Goal: Find contact information: Obtain details needed to contact an individual or organization

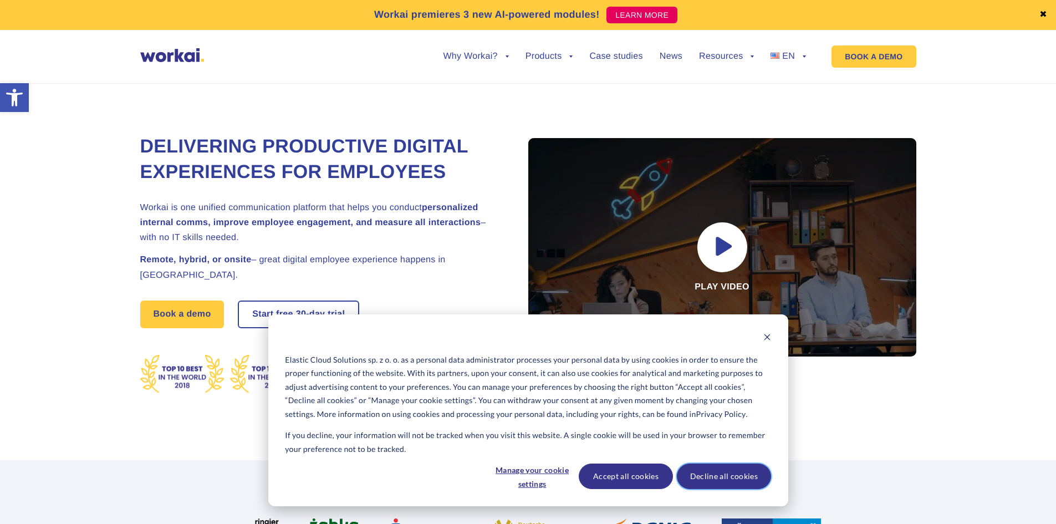
click at [740, 479] on button "Decline all cookies" at bounding box center [724, 477] width 94 height 26
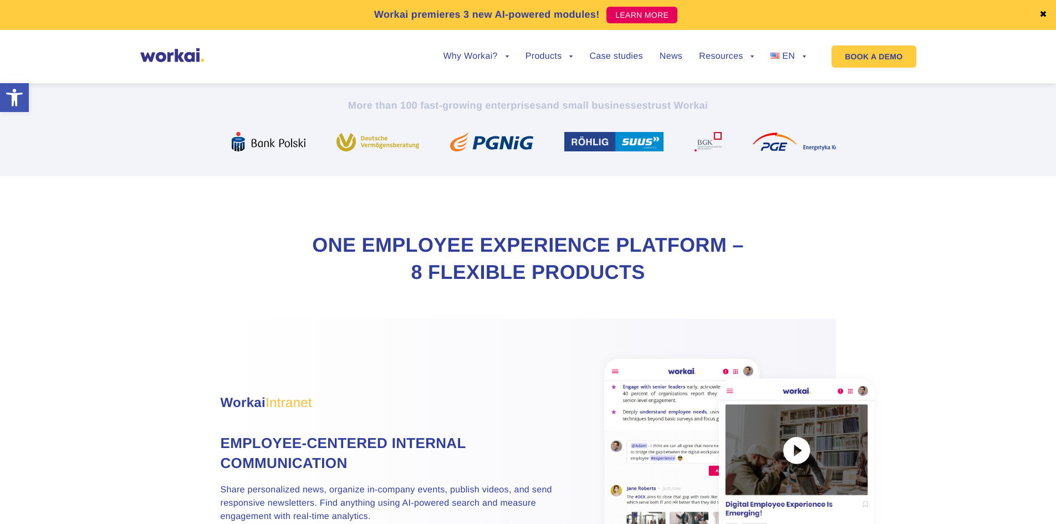
scroll to position [388, 0]
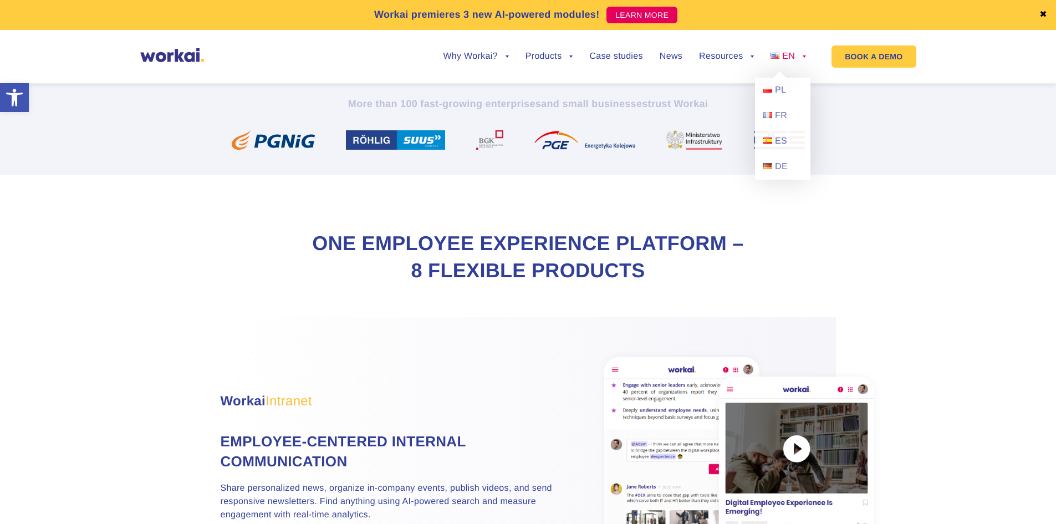
click at [802, 55] on link "EN" at bounding box center [788, 56] width 35 height 9
click at [779, 89] on span "PL" at bounding box center [780, 89] width 11 height 9
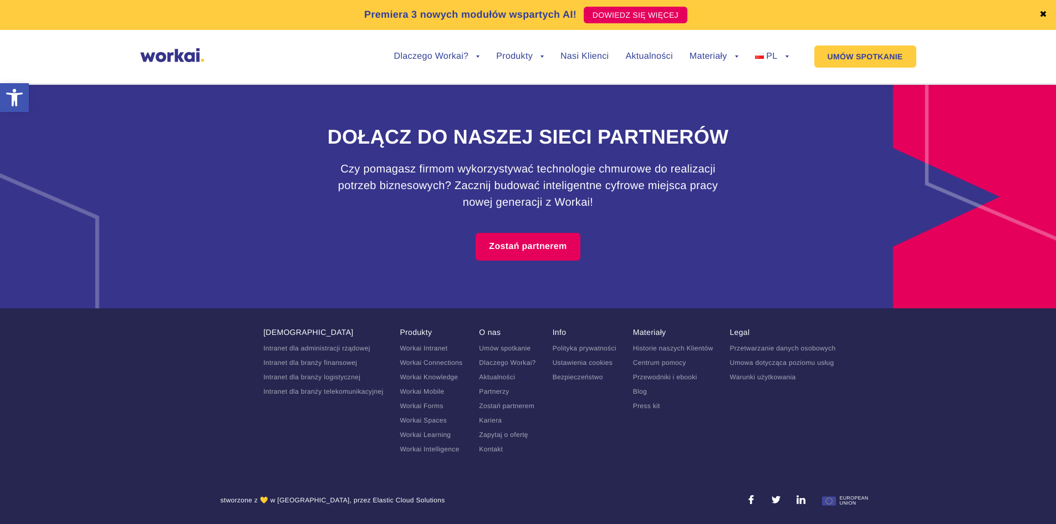
scroll to position [6987, 0]
click at [498, 451] on link "Kontakt" at bounding box center [491, 449] width 24 height 8
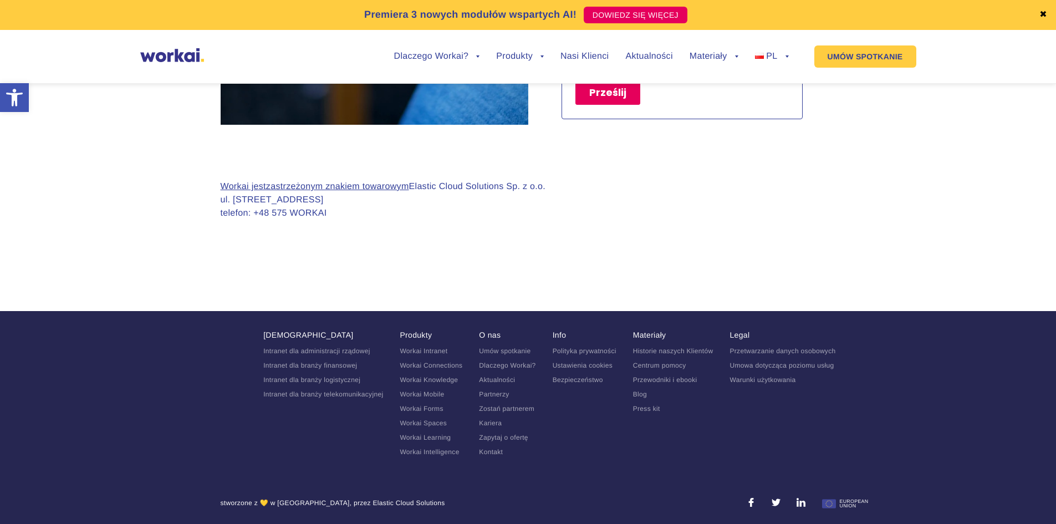
scroll to position [1072, 0]
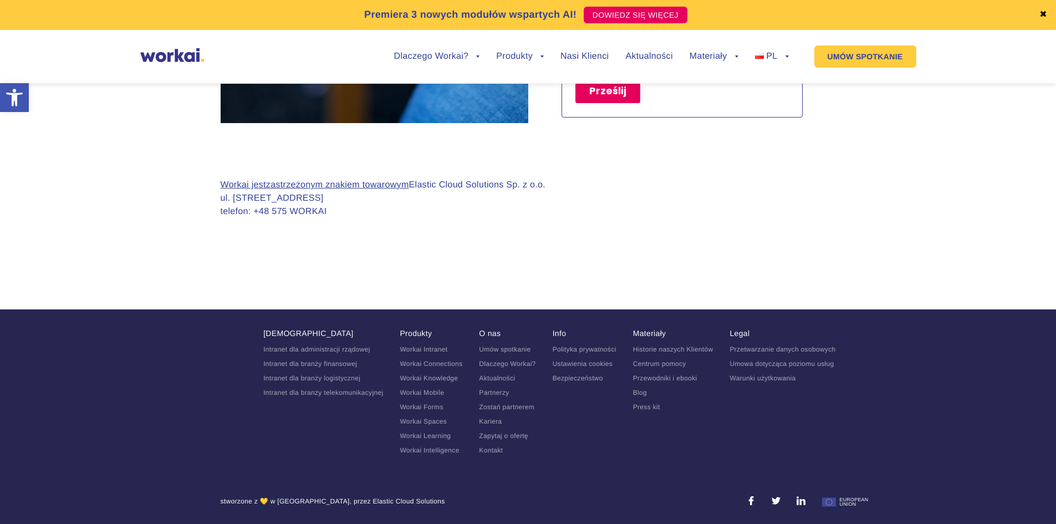
click at [487, 451] on link "Kontakt" at bounding box center [491, 450] width 24 height 8
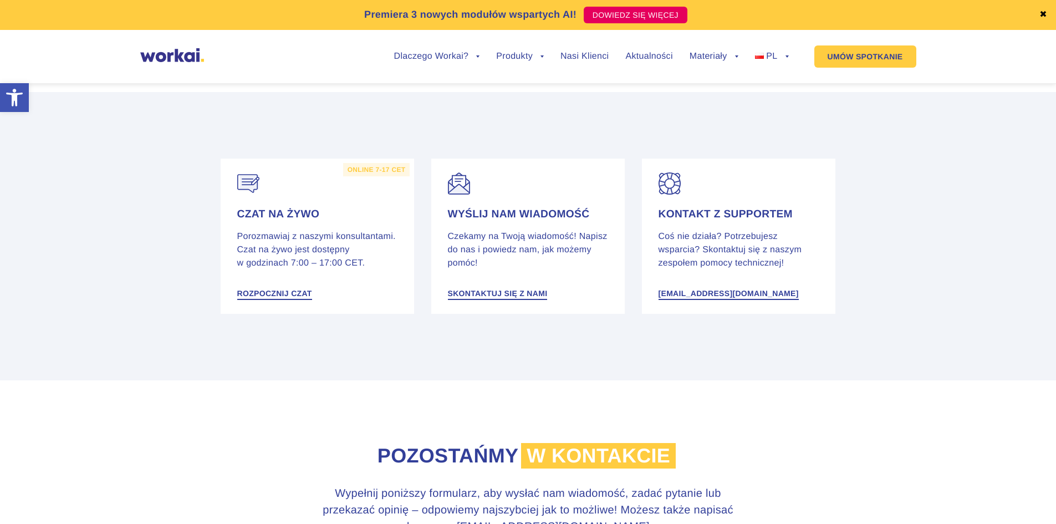
scroll to position [222, 0]
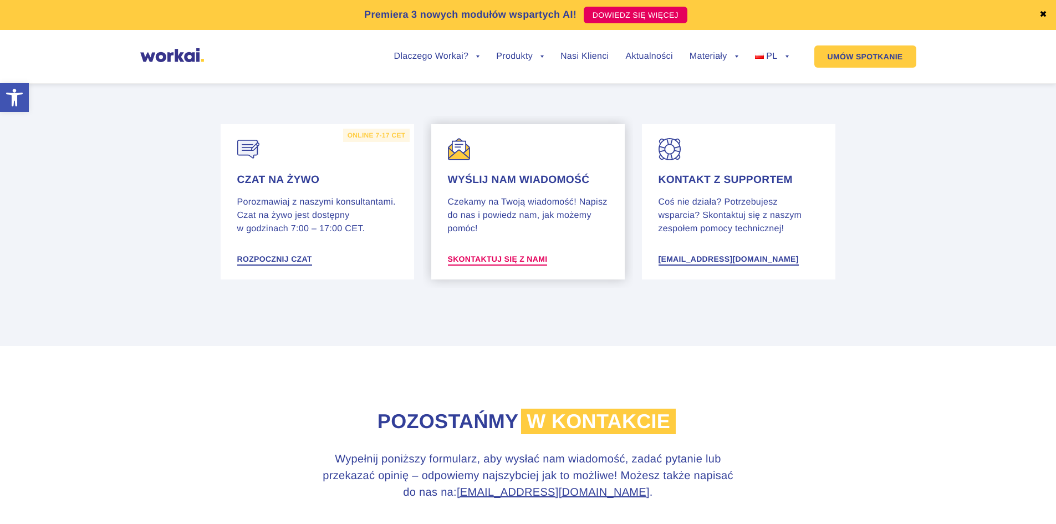
click at [527, 260] on span "Skontaktuj się z nami" at bounding box center [498, 259] width 100 height 8
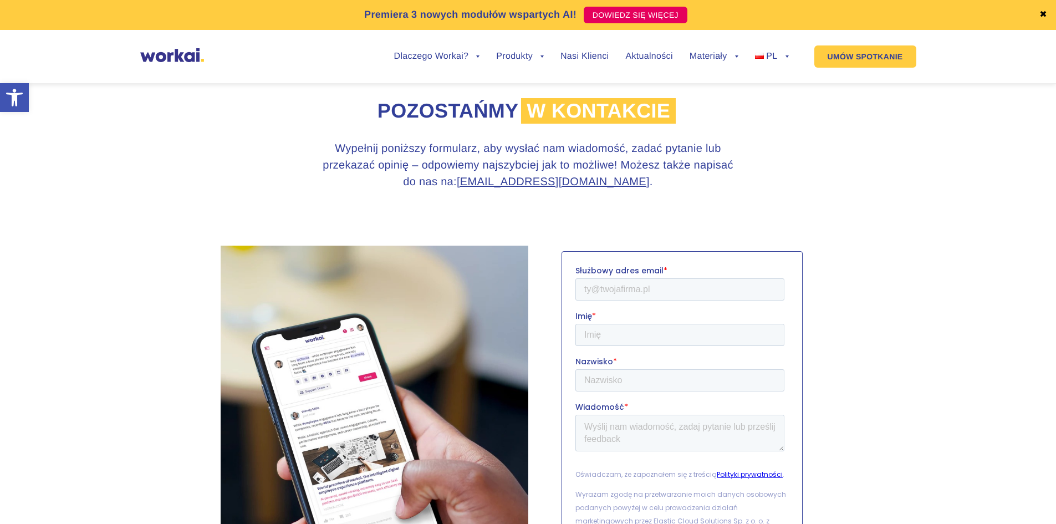
scroll to position [540, 0]
